Goal: Find specific page/section: Find specific page/section

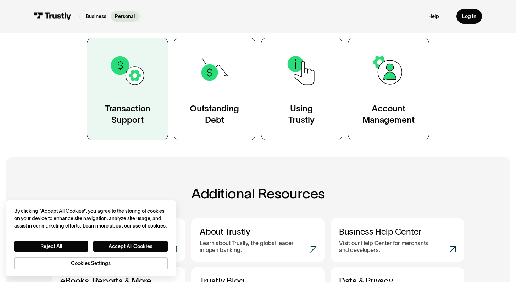
scroll to position [140, 0]
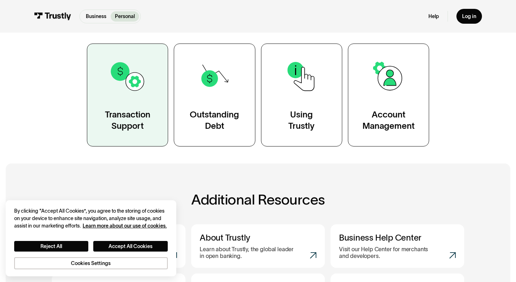
click at [129, 81] on img at bounding box center [127, 76] width 37 height 37
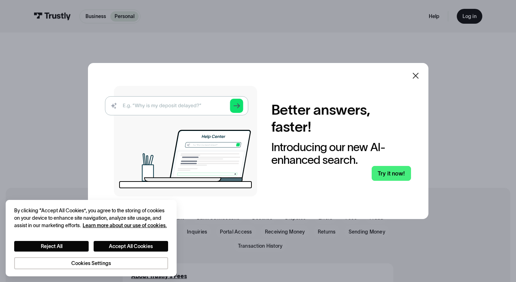
click at [375, 162] on div "Introducing our new AI-enhanced search." at bounding box center [341, 153] width 140 height 25
click at [370, 166] on div "Better answers, faster! Introducing our new AI-enhanced search. Try it now!" at bounding box center [341, 141] width 140 height 80
click at [386, 170] on link "Try it now!" at bounding box center [390, 173] width 39 height 15
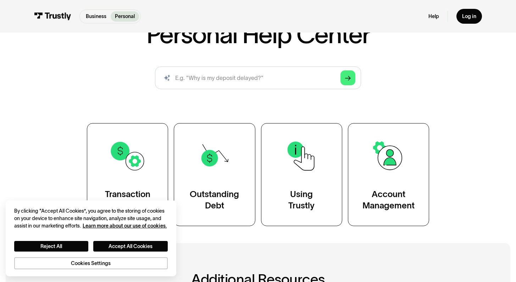
scroll to position [23, 0]
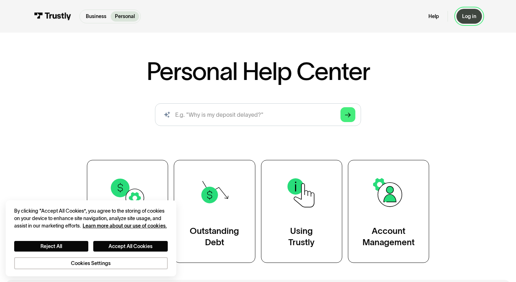
click at [475, 13] on div "Log in" at bounding box center [469, 16] width 14 height 6
